Goal: Task Accomplishment & Management: Manage account settings

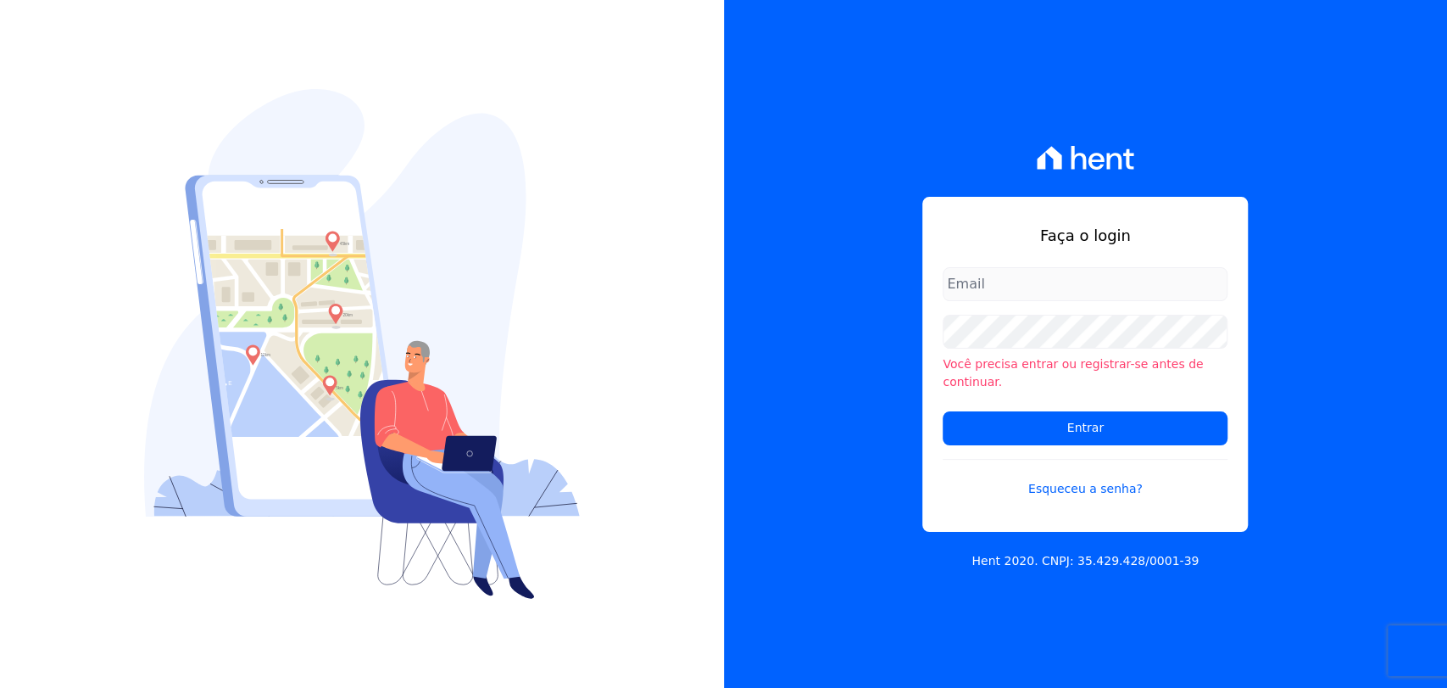
click at [1055, 291] on input "email" at bounding box center [1085, 284] width 285 height 34
type input "igor@itm.bi"
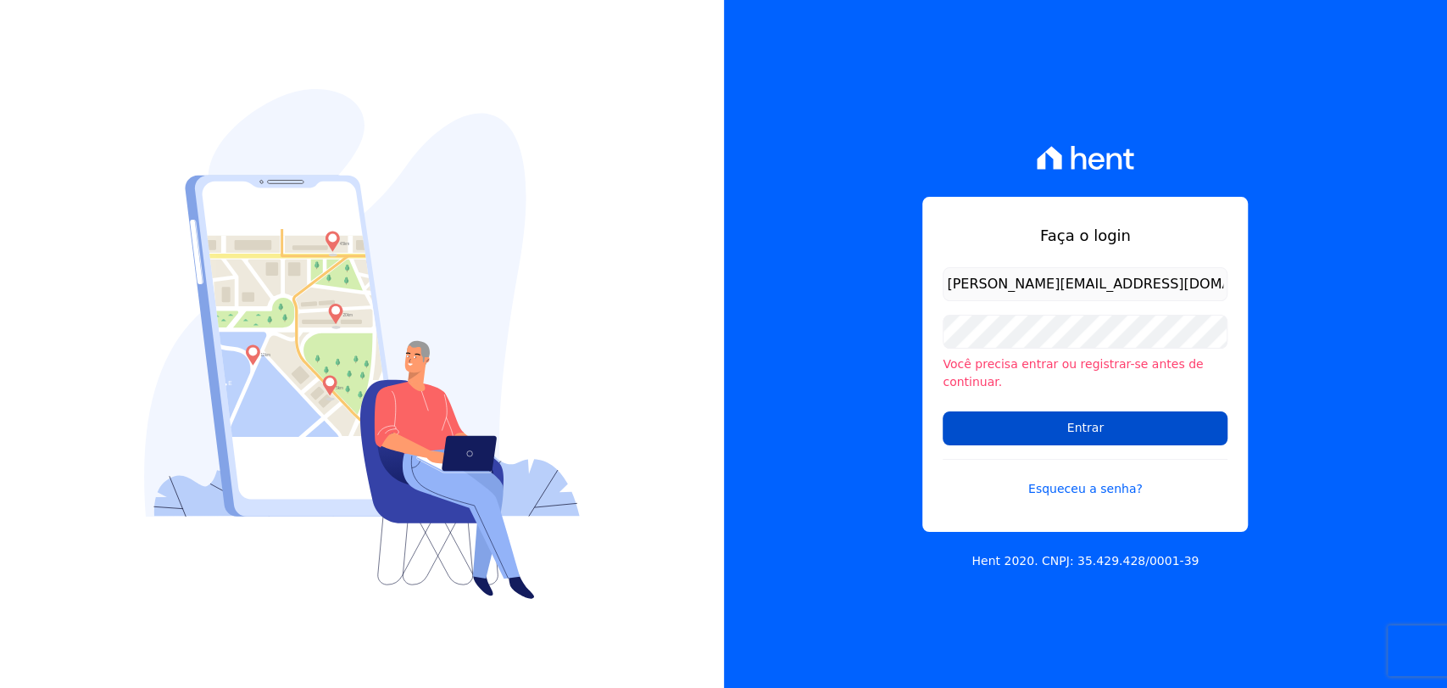
click at [992, 426] on input "Entrar" at bounding box center [1085, 428] width 285 height 34
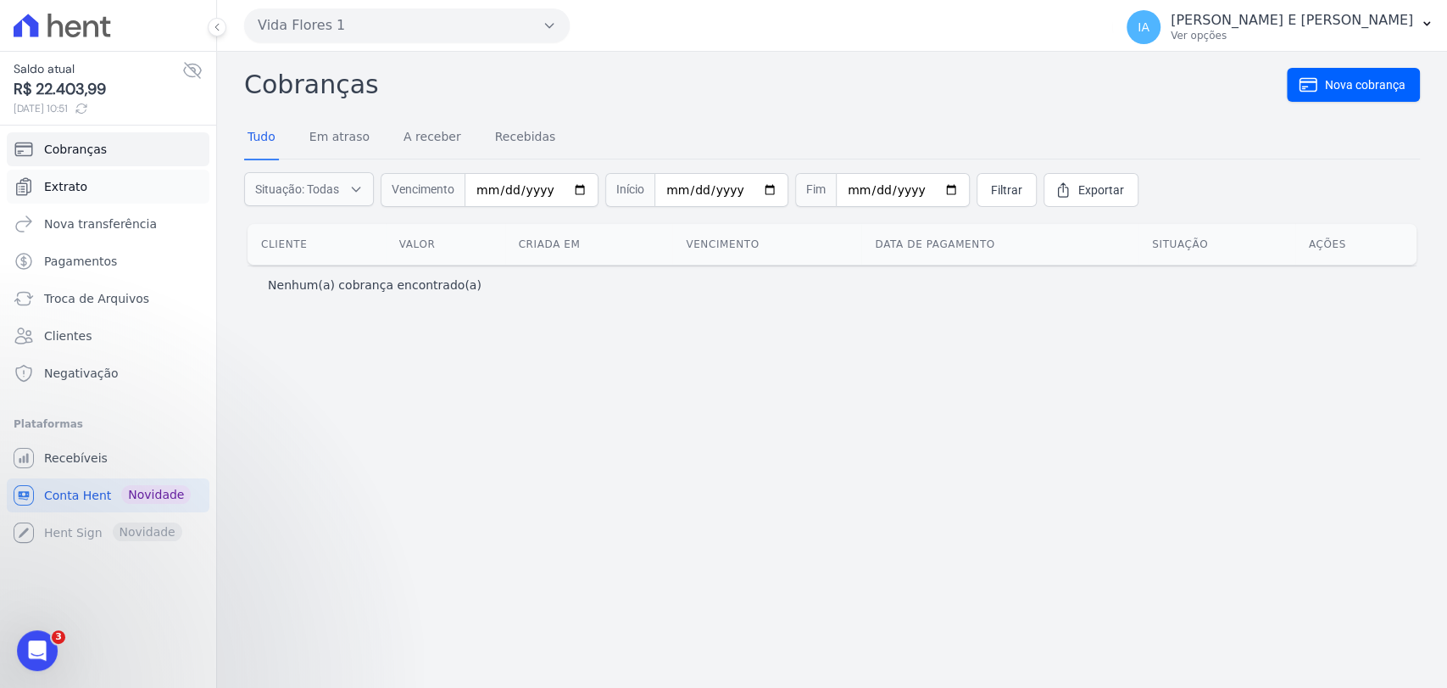
click at [81, 185] on span "Extrato" at bounding box center [65, 186] width 43 height 17
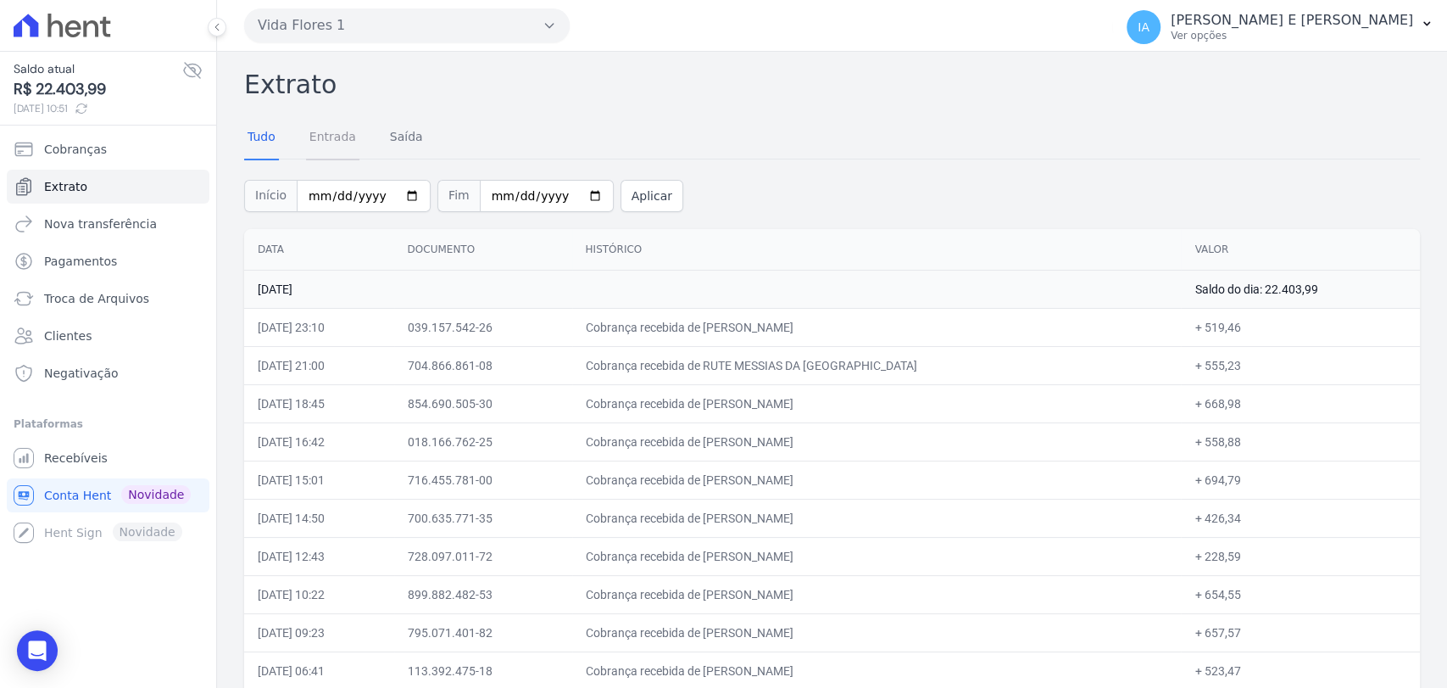
click at [316, 136] on link "Entrada" at bounding box center [332, 138] width 53 height 44
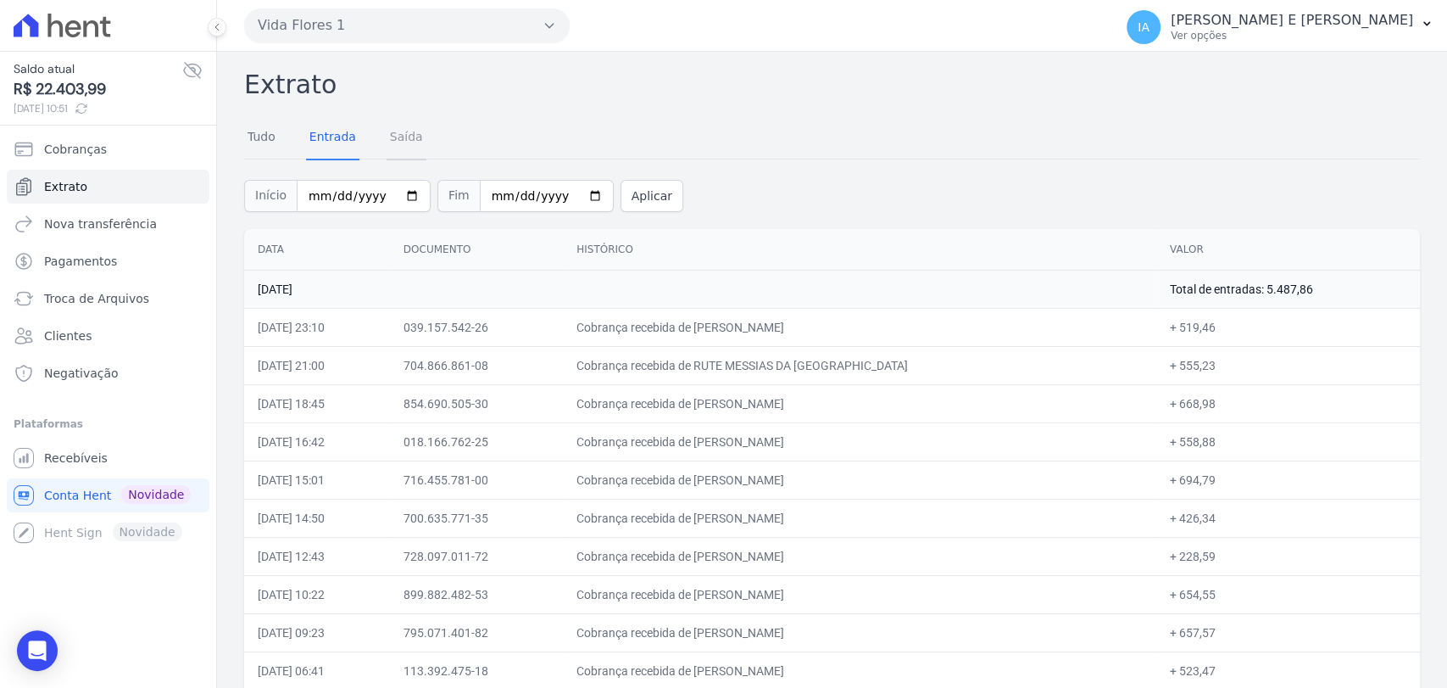
click at [390, 137] on link "Saída" at bounding box center [407, 138] width 40 height 44
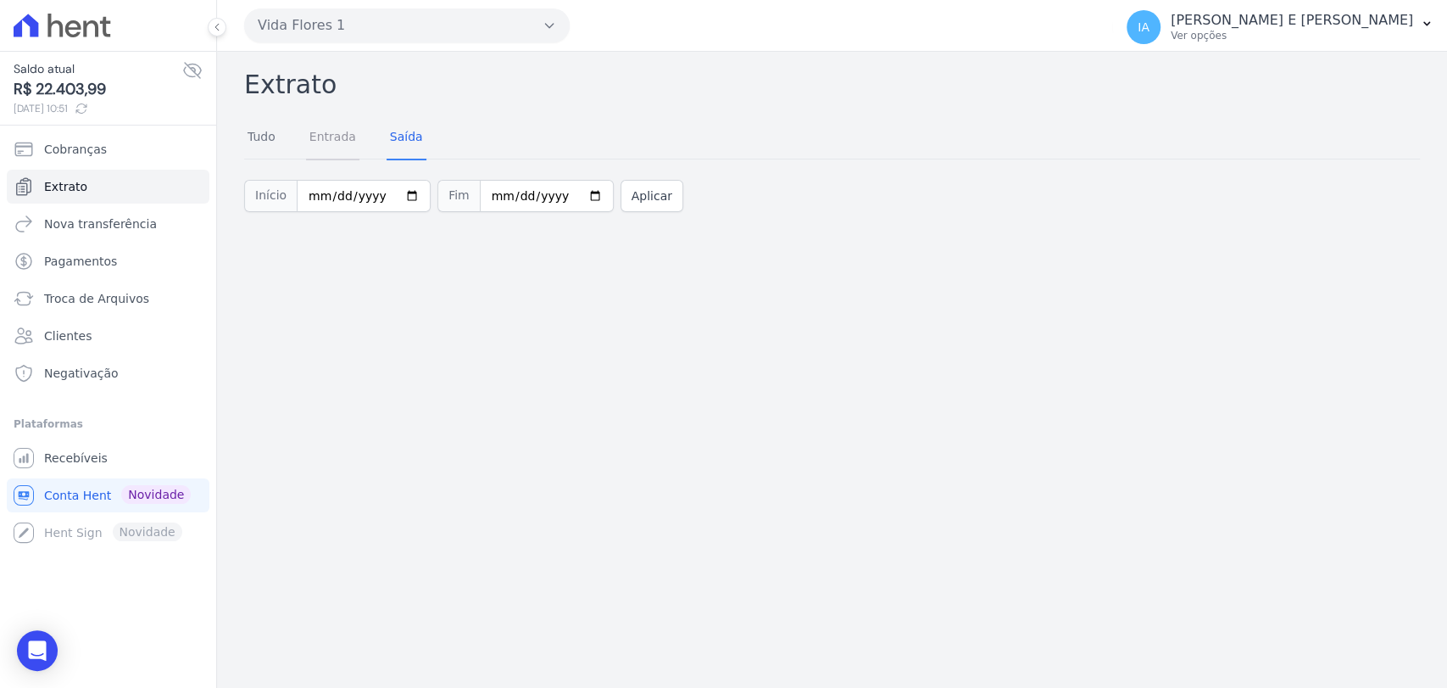
click at [334, 137] on link "Entrada" at bounding box center [332, 138] width 53 height 44
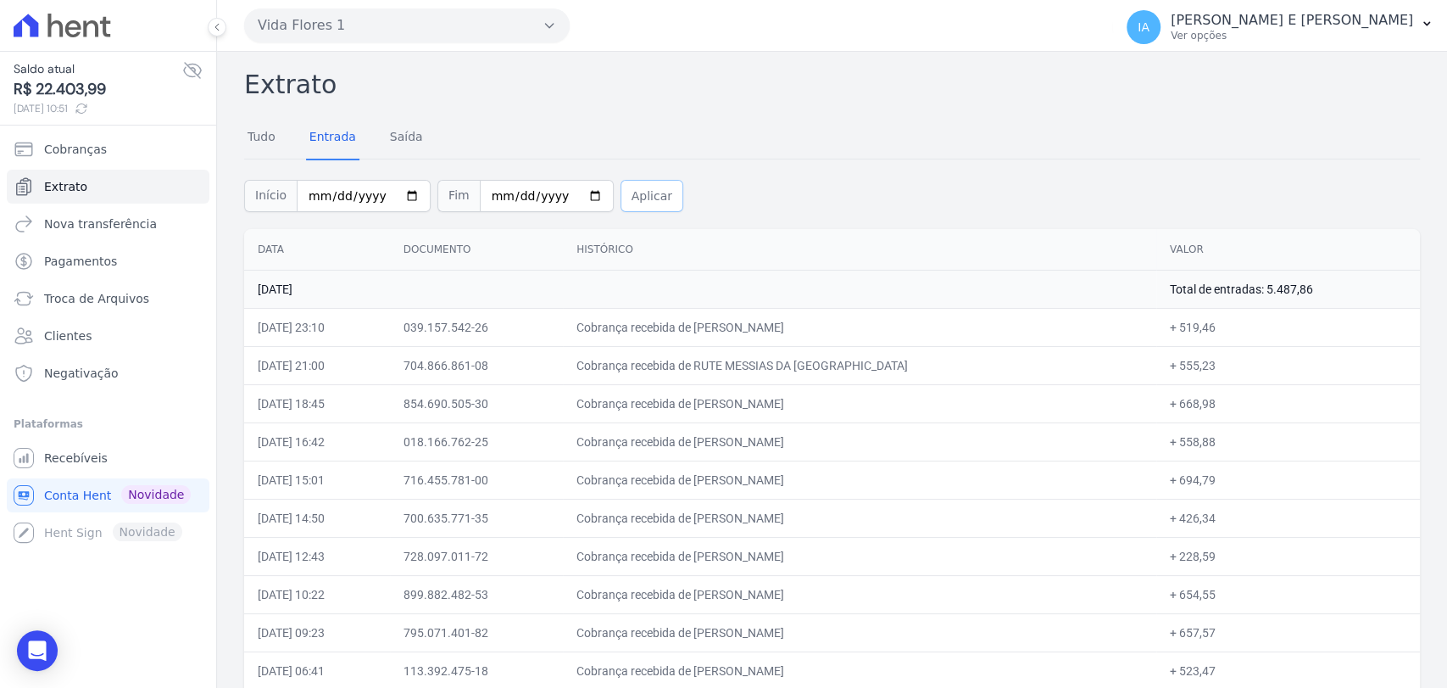
click at [621, 196] on button "Aplicar" at bounding box center [652, 196] width 63 height 32
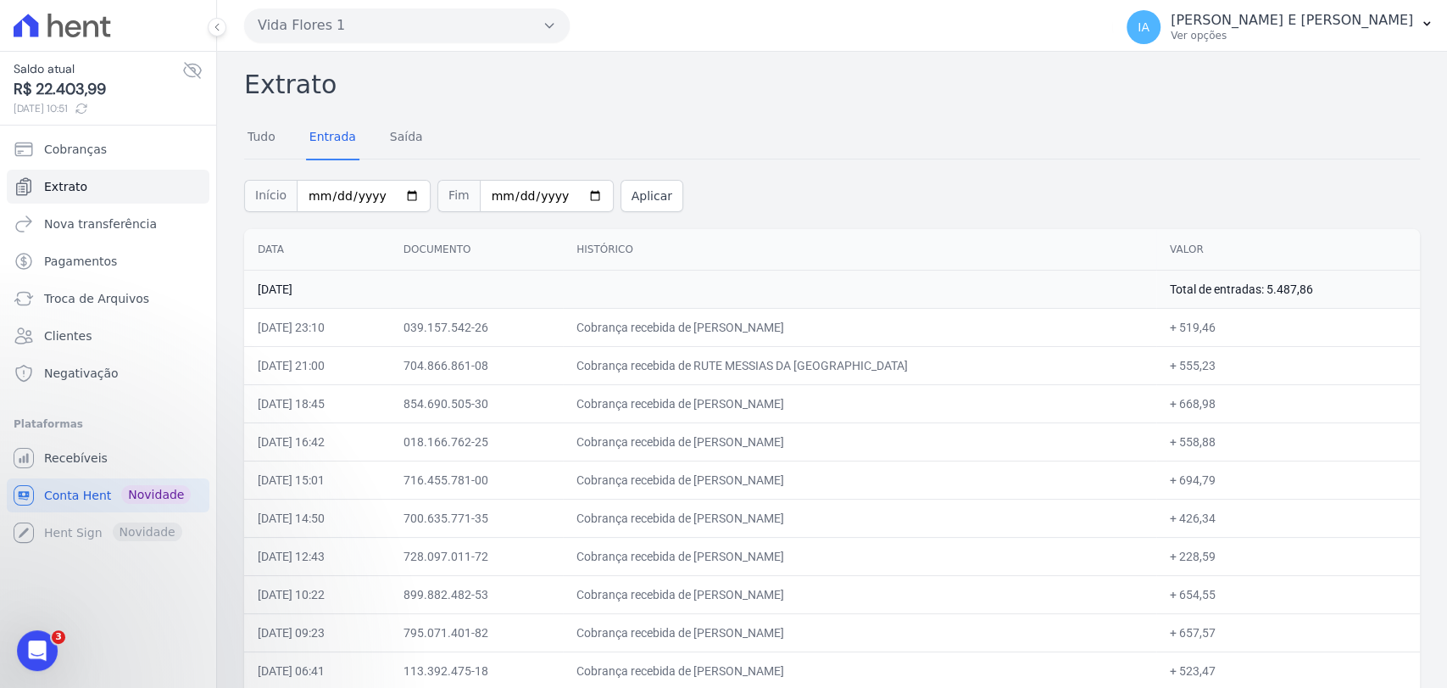
drag, startPoint x: 237, startPoint y: 92, endPoint x: 243, endPoint y: 134, distance: 42.8
click at [93, 257] on span "Pagamentos" at bounding box center [80, 261] width 73 height 17
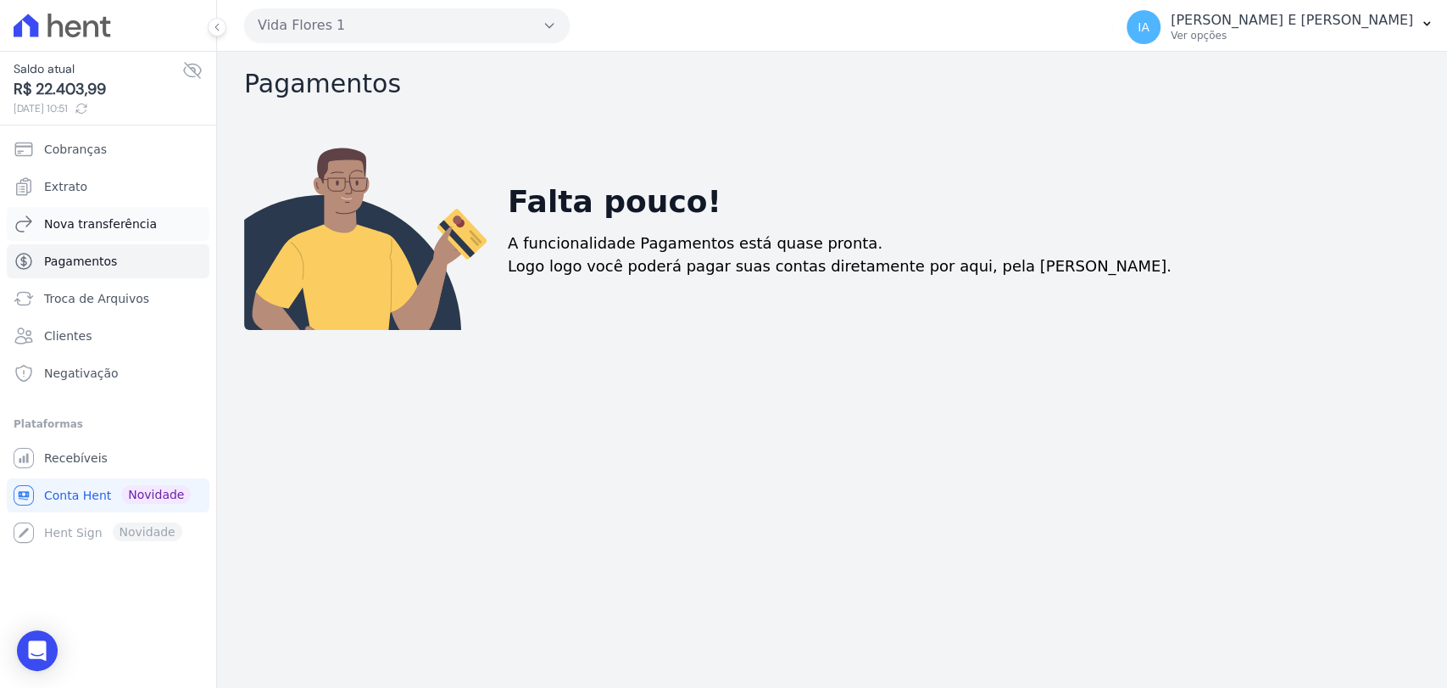
click at [98, 220] on span "Nova transferência" at bounding box center [100, 223] width 113 height 17
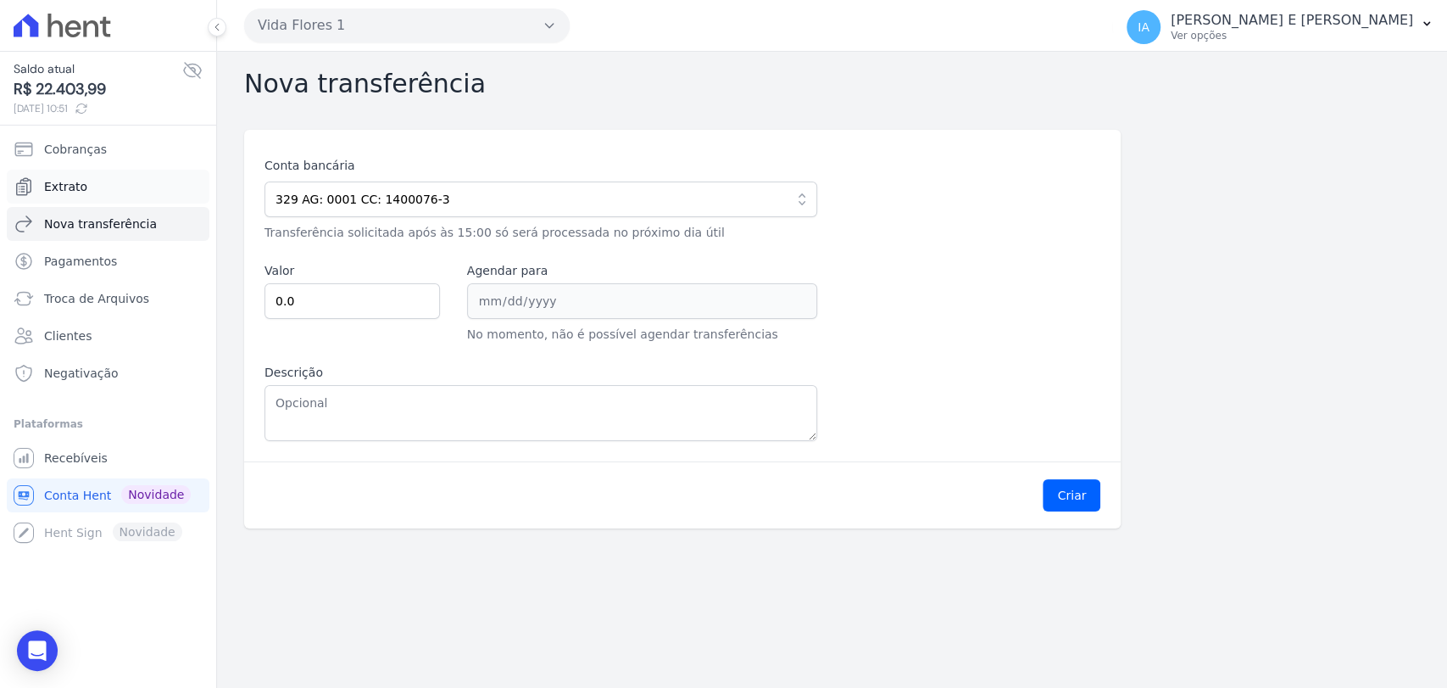
click at [95, 192] on link "Extrato" at bounding box center [108, 187] width 203 height 34
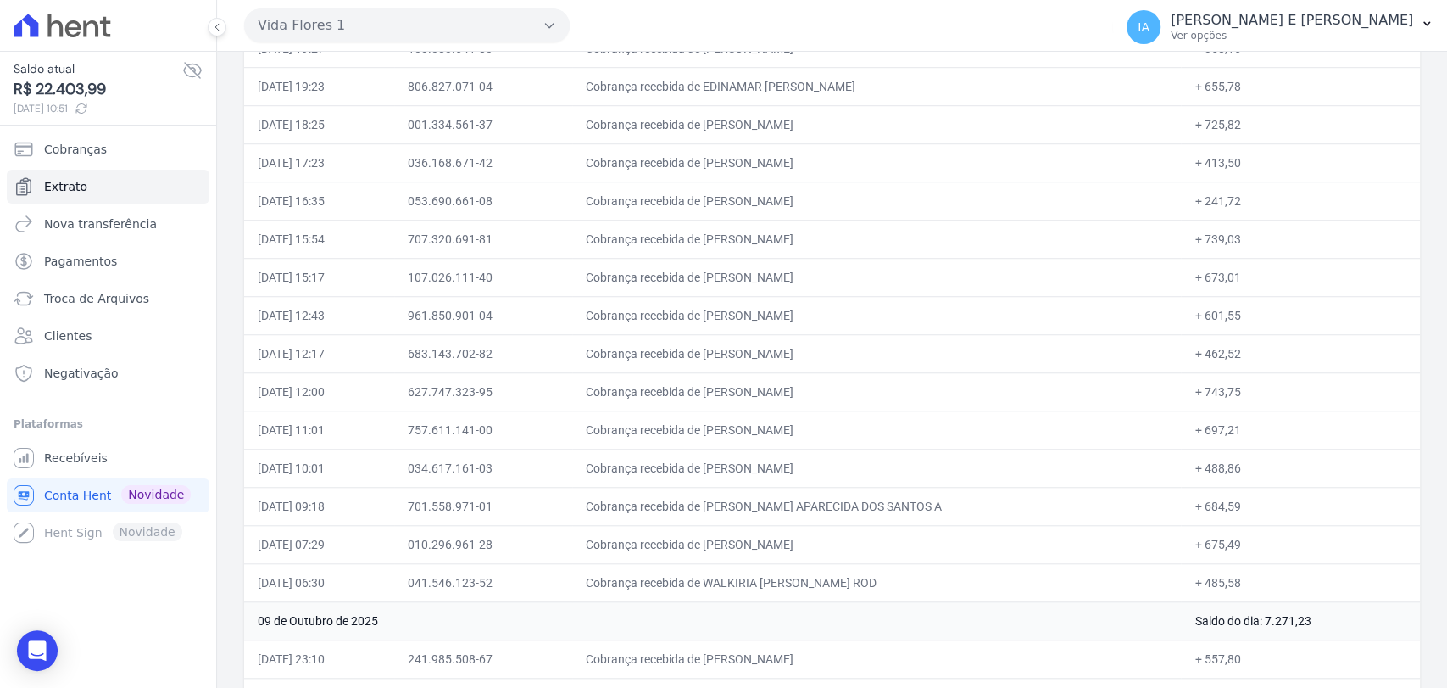
scroll to position [1384, 0]
drag, startPoint x: 240, startPoint y: 131, endPoint x: 1256, endPoint y: 657, distance: 1144.7
click at [1008, 29] on div "Vida Flores 1 Você possui apenas um empreendimento Aplicar" at bounding box center [675, 25] width 862 height 53
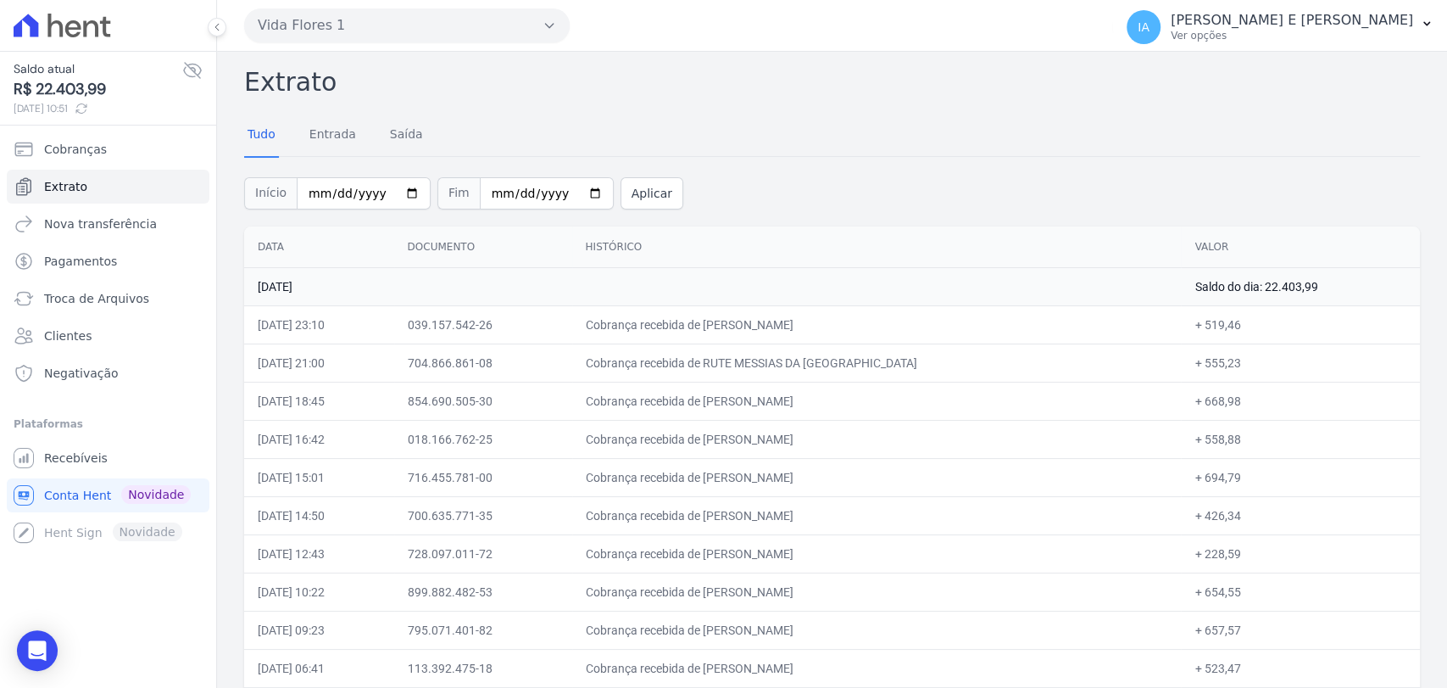
scroll to position [0, 0]
click at [71, 181] on span "Extrato" at bounding box center [65, 186] width 43 height 17
